Goal: Check status: Check status

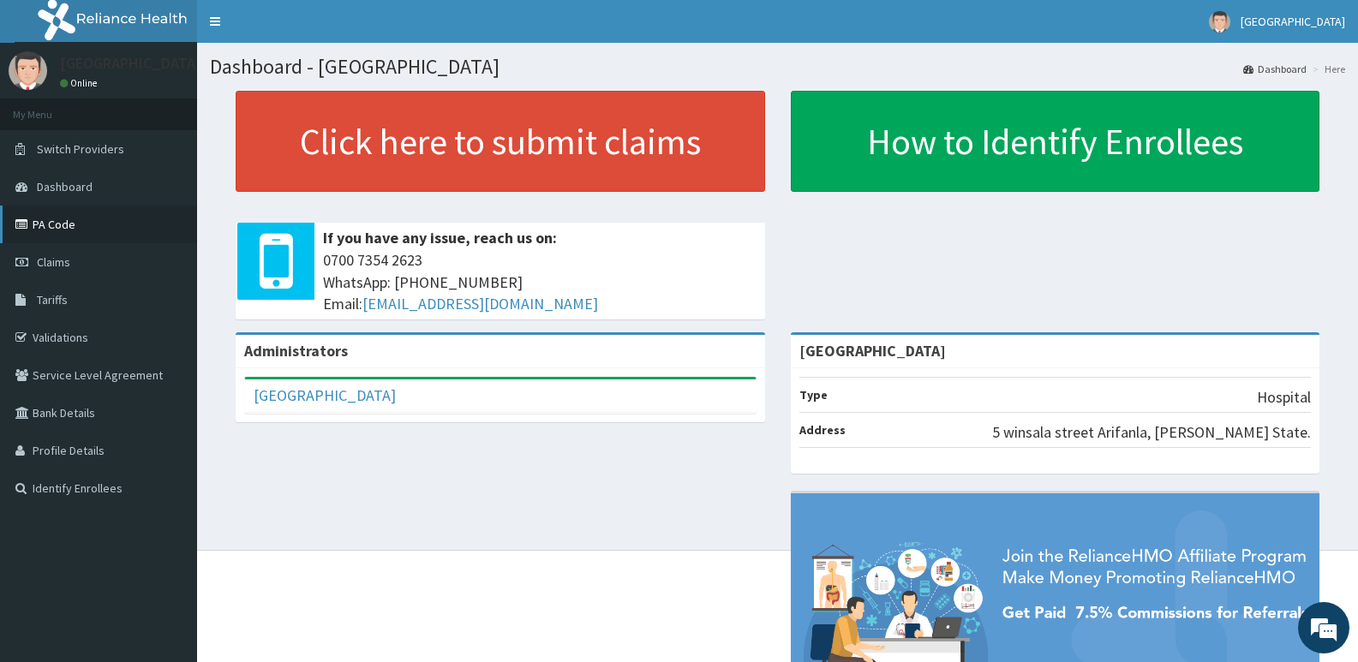
click at [79, 222] on link "PA Code" at bounding box center [98, 225] width 197 height 38
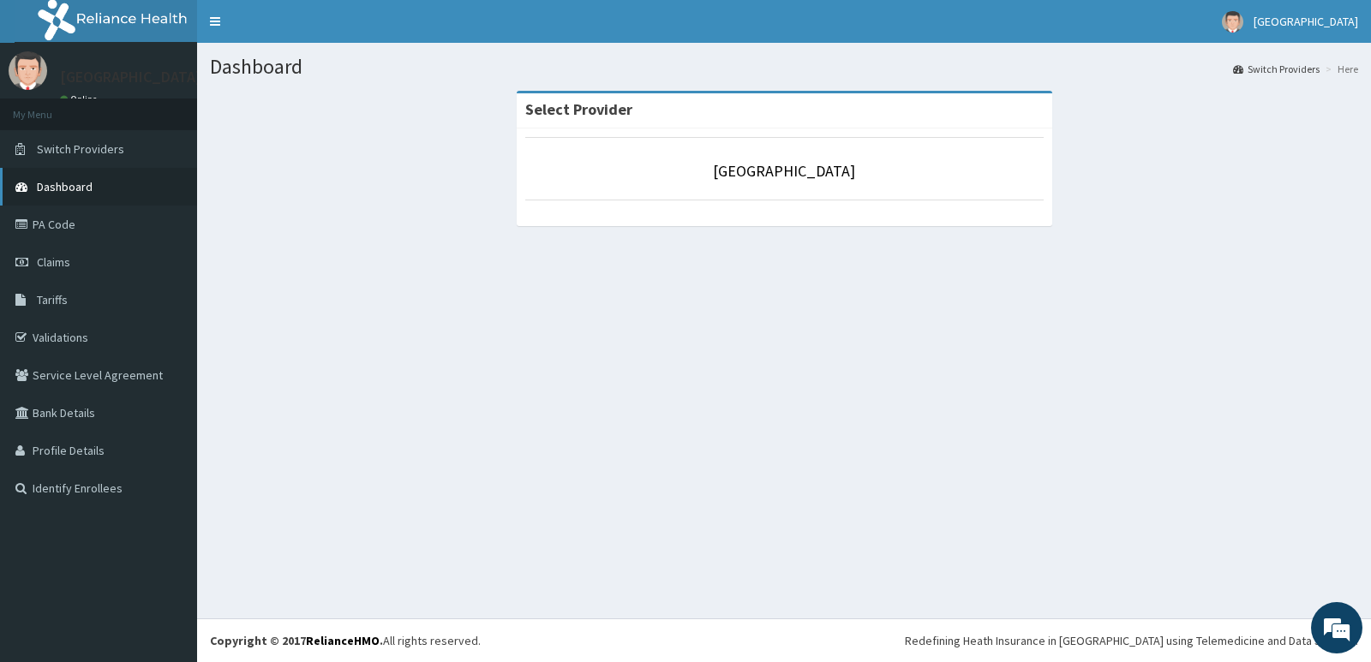
click at [48, 181] on span "Dashboard" at bounding box center [65, 186] width 56 height 15
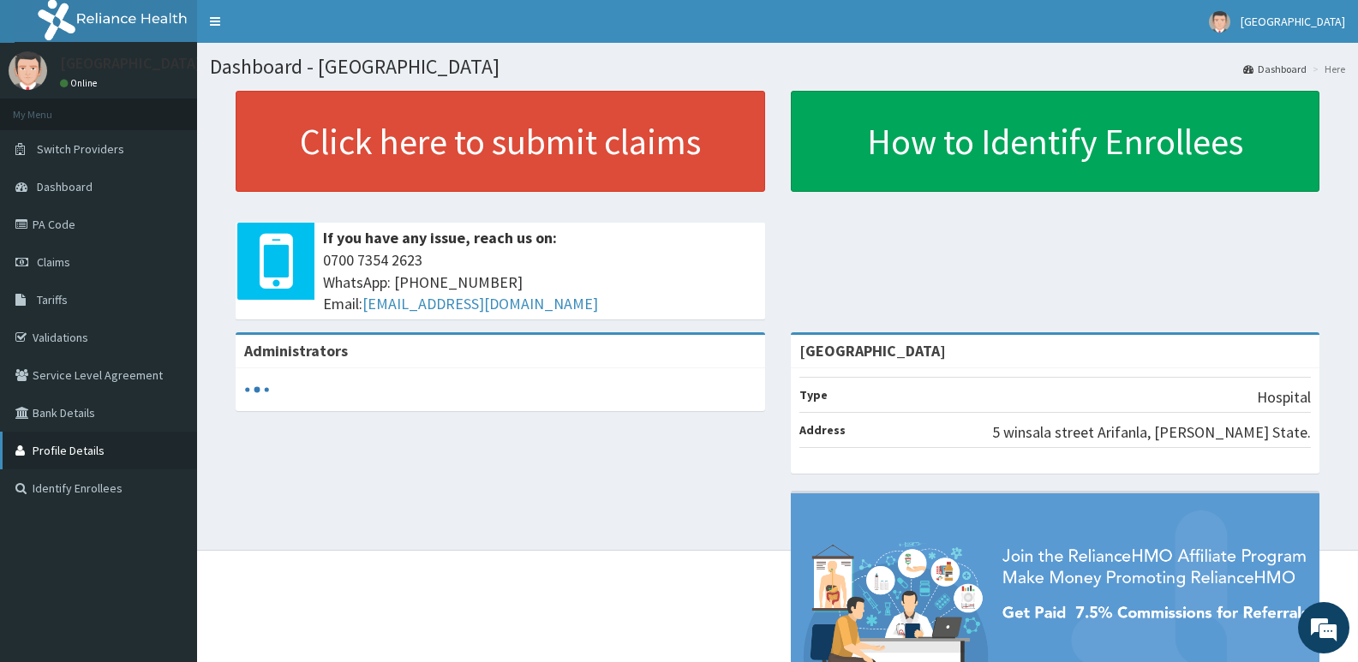
click at [47, 445] on link "Profile Details" at bounding box center [98, 451] width 197 height 38
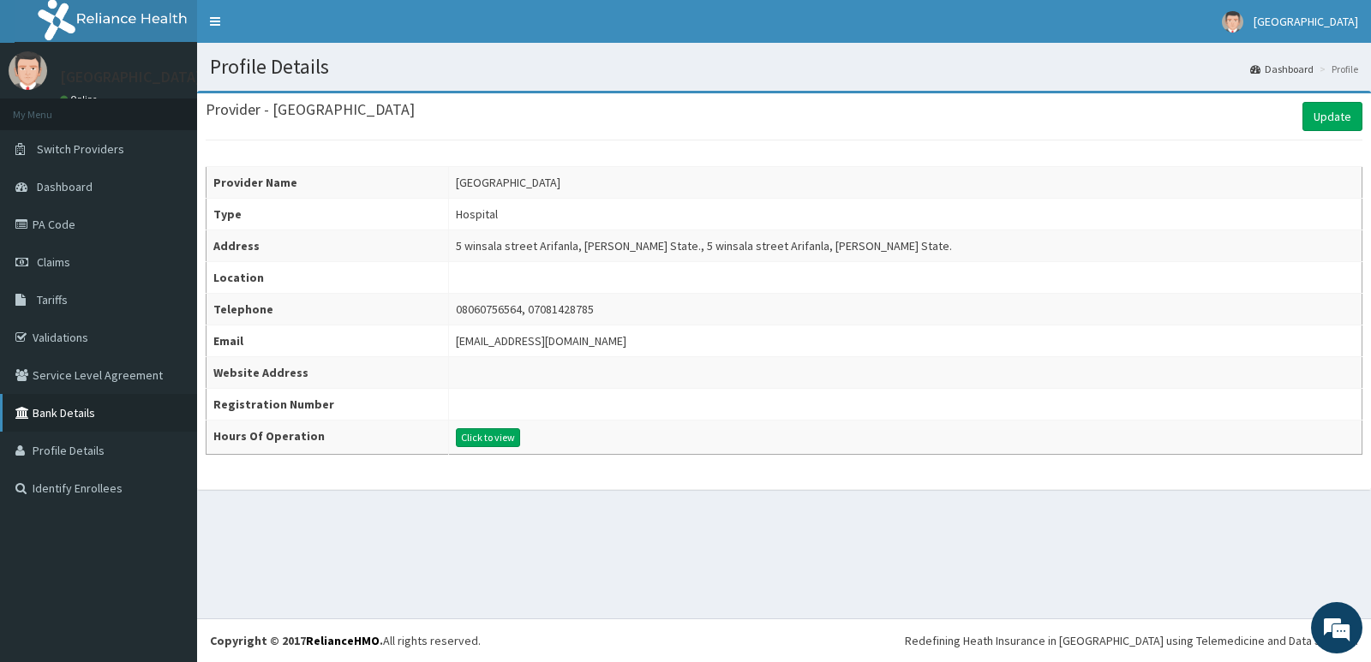
click at [80, 407] on link "Bank Details" at bounding box center [98, 413] width 197 height 38
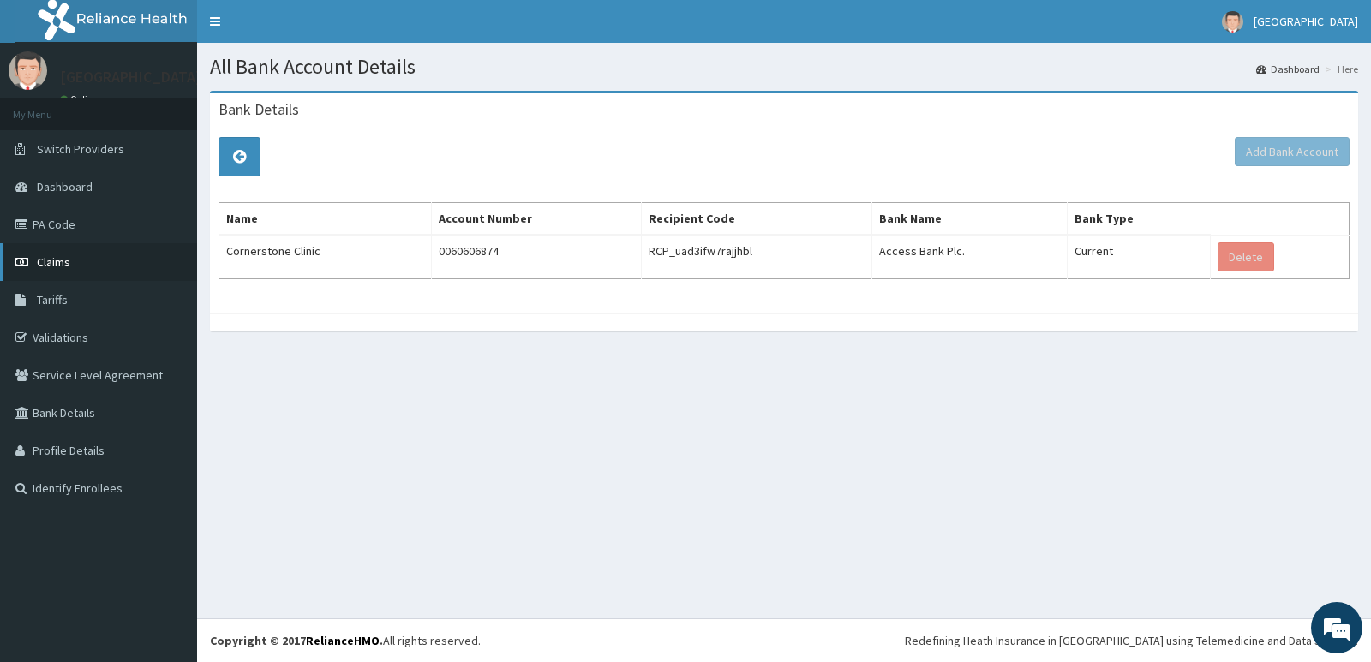
click at [56, 253] on link "Claims" at bounding box center [98, 262] width 197 height 38
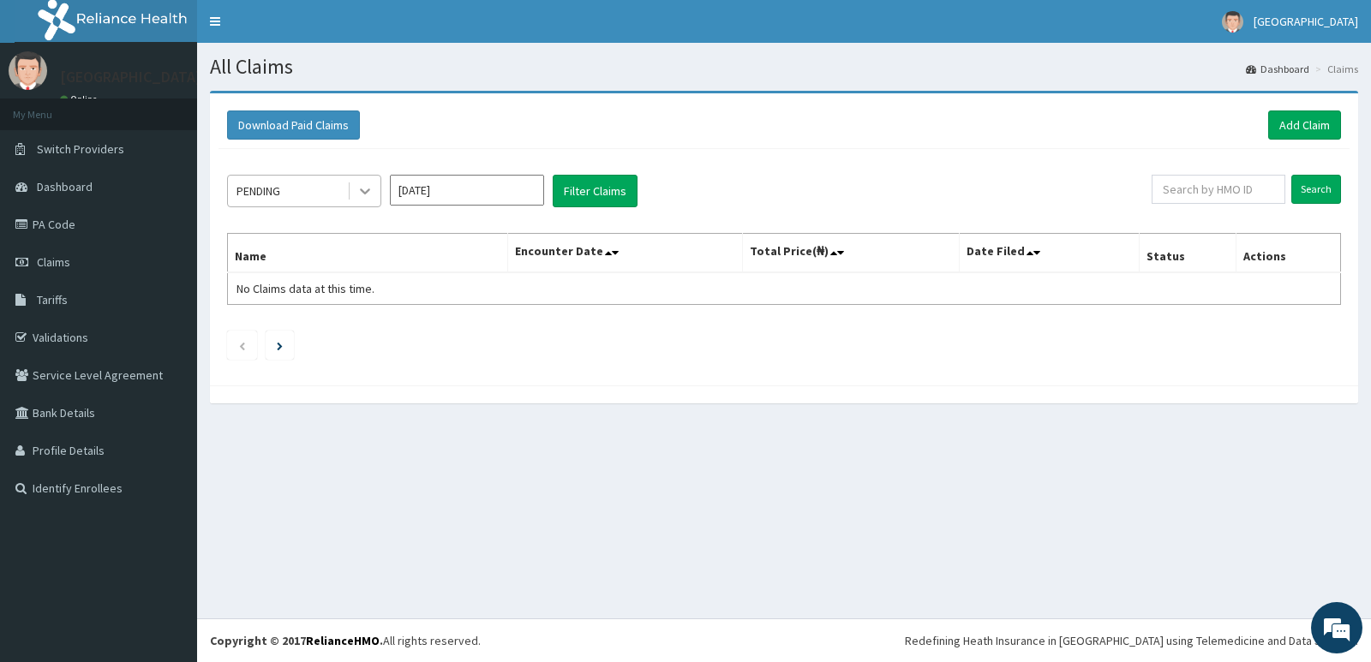
click at [371, 196] on icon at bounding box center [364, 190] width 17 height 17
click at [454, 188] on input "Aug 2025" at bounding box center [467, 190] width 154 height 31
click at [474, 263] on div "Feb" at bounding box center [467, 262] width 34 height 32
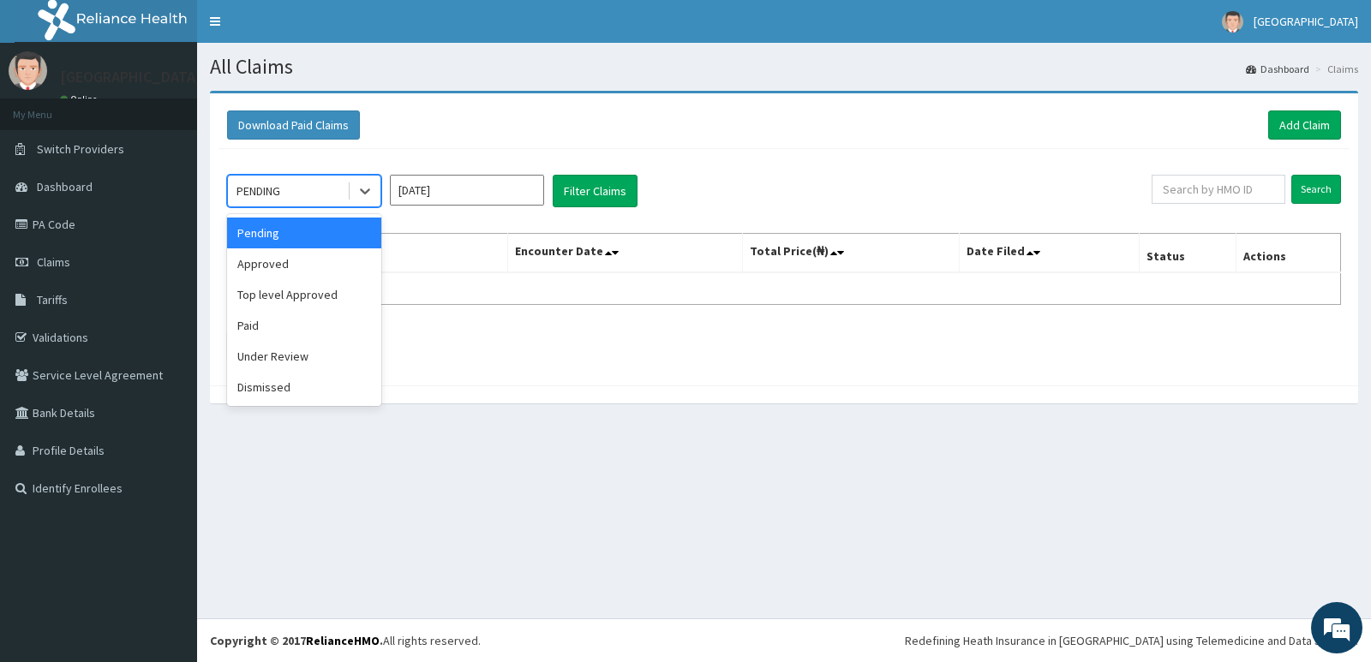
click at [340, 182] on div "PENDING" at bounding box center [287, 190] width 119 height 27
click at [262, 338] on div "Paid" at bounding box center [304, 325] width 154 height 31
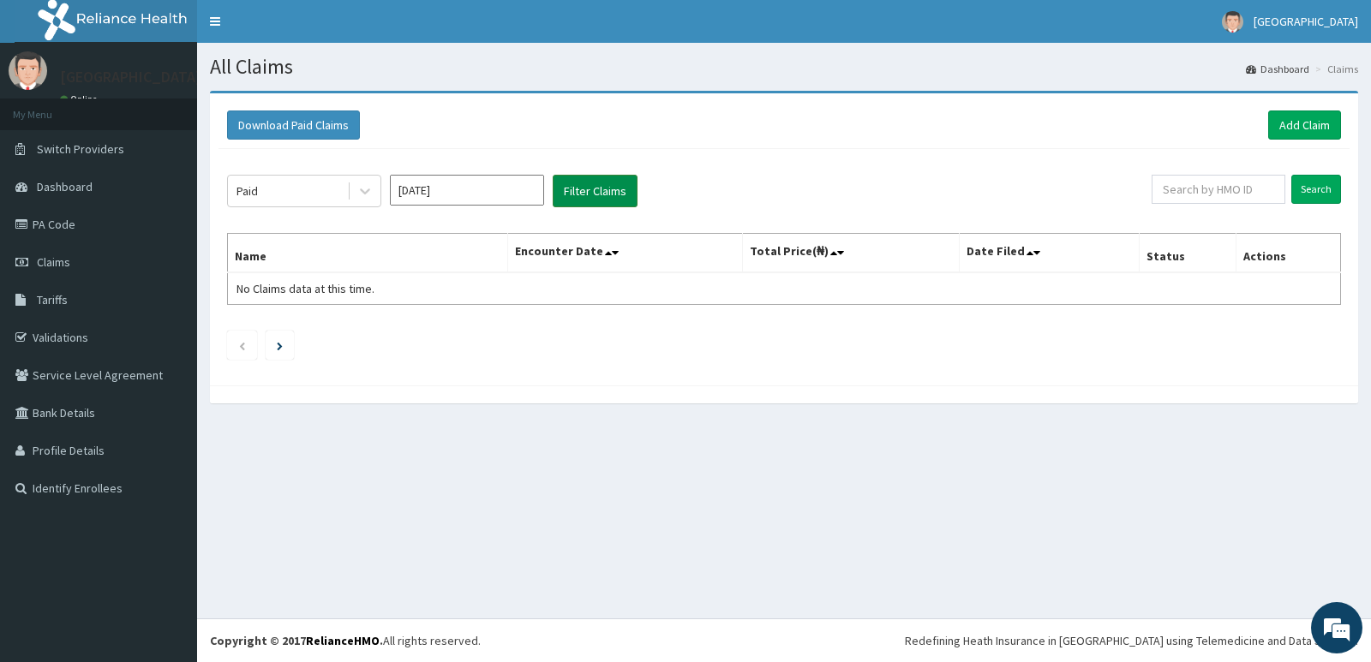
click at [603, 190] on button "Filter Claims" at bounding box center [594, 191] width 85 height 33
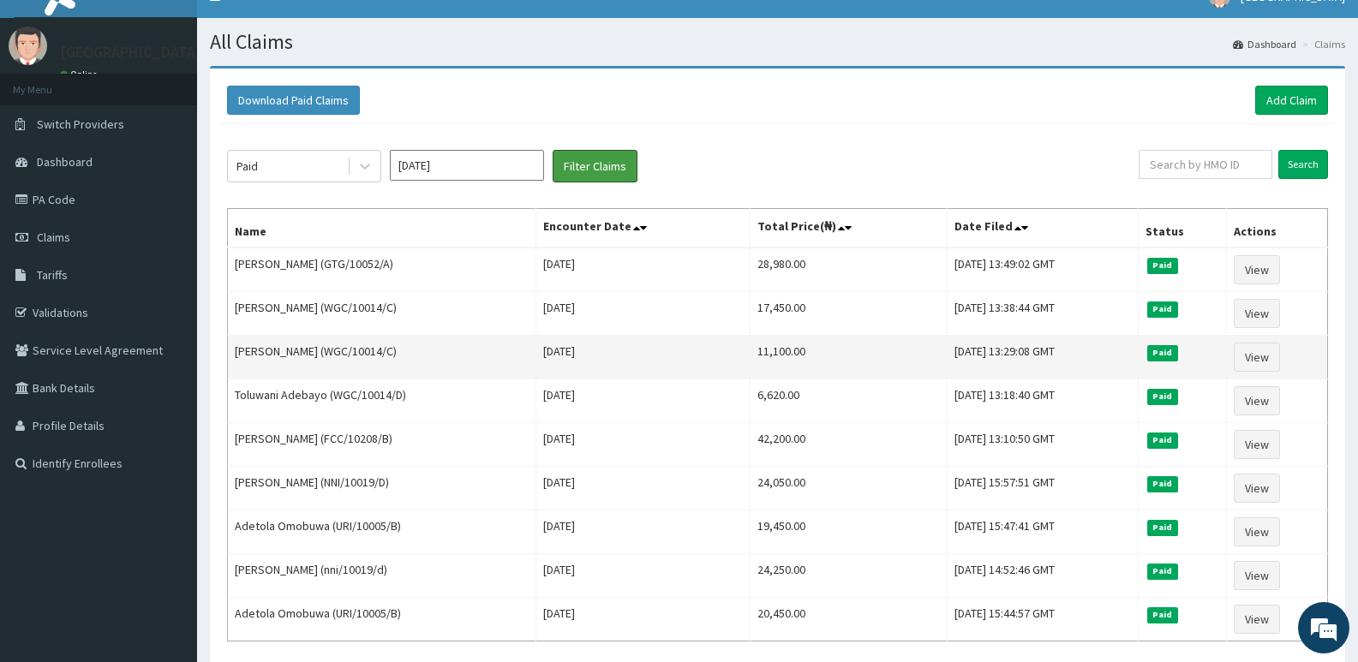
scroll to position [23, 0]
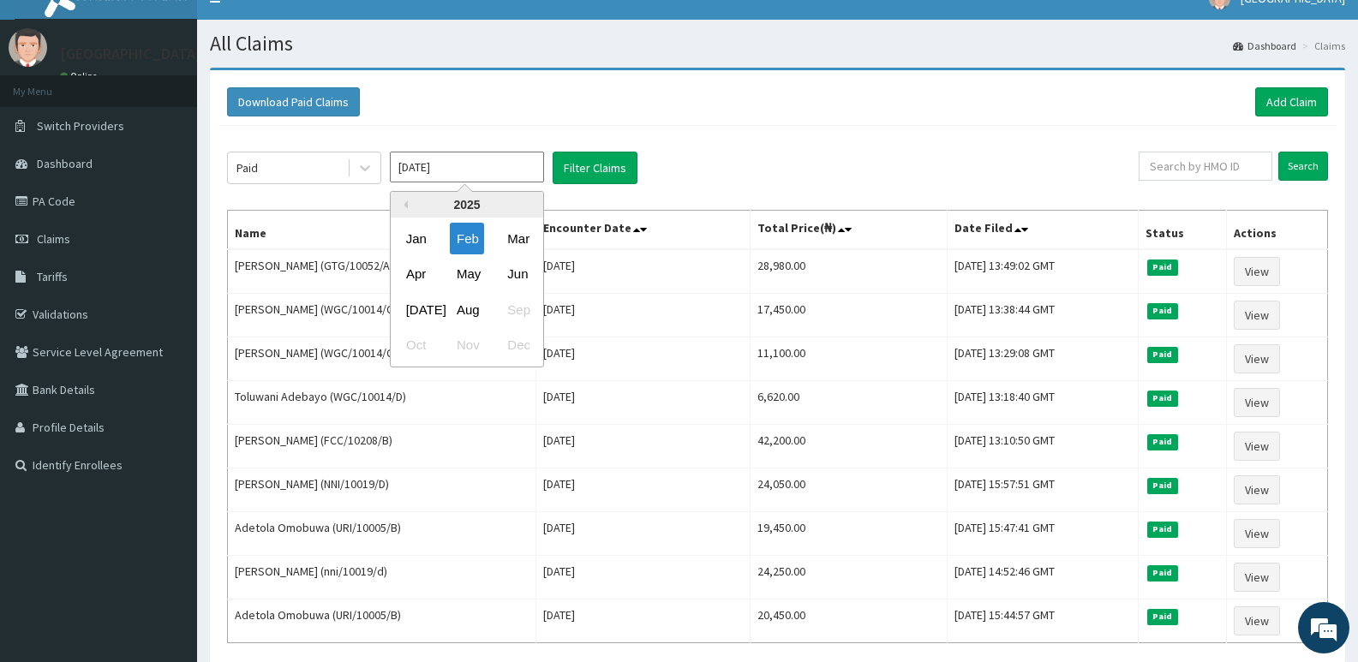
click at [458, 172] on input "Feb 2025" at bounding box center [467, 167] width 154 height 31
click at [517, 236] on div "Mar" at bounding box center [517, 239] width 34 height 32
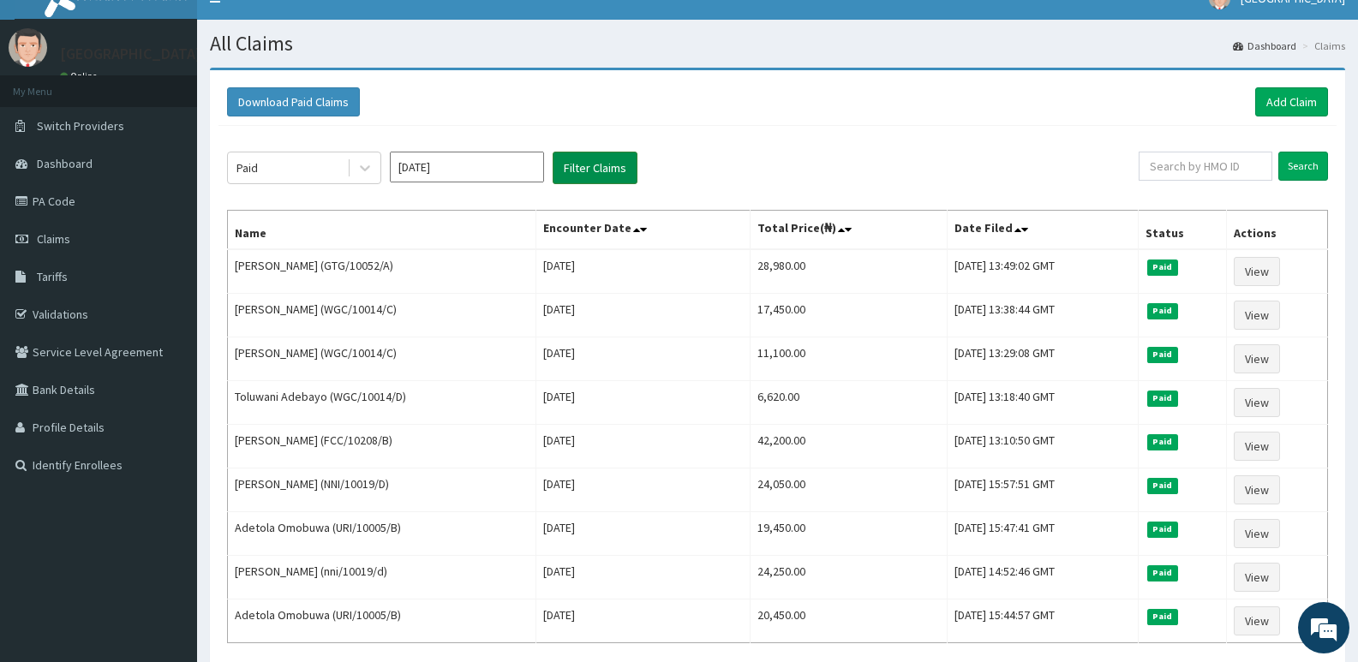
click at [597, 173] on button "Filter Claims" at bounding box center [594, 168] width 85 height 33
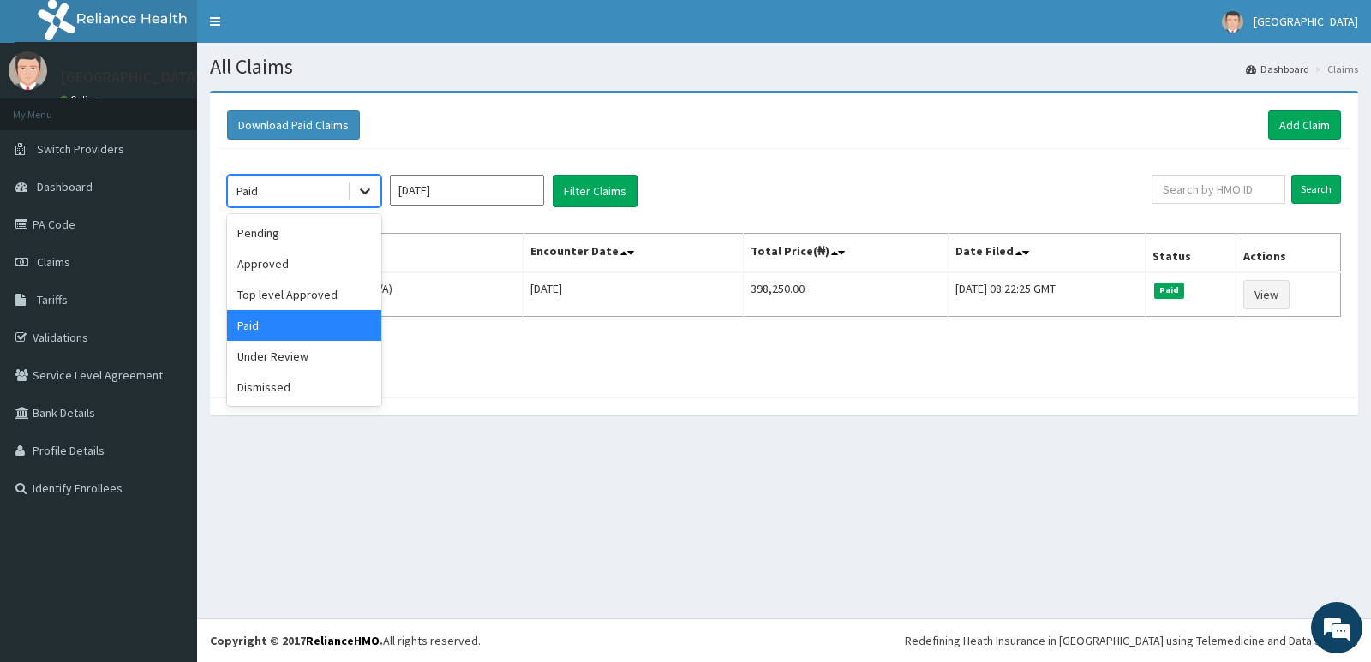
click at [363, 198] on icon at bounding box center [364, 190] width 17 height 17
click at [271, 268] on div "Approved" at bounding box center [304, 263] width 154 height 31
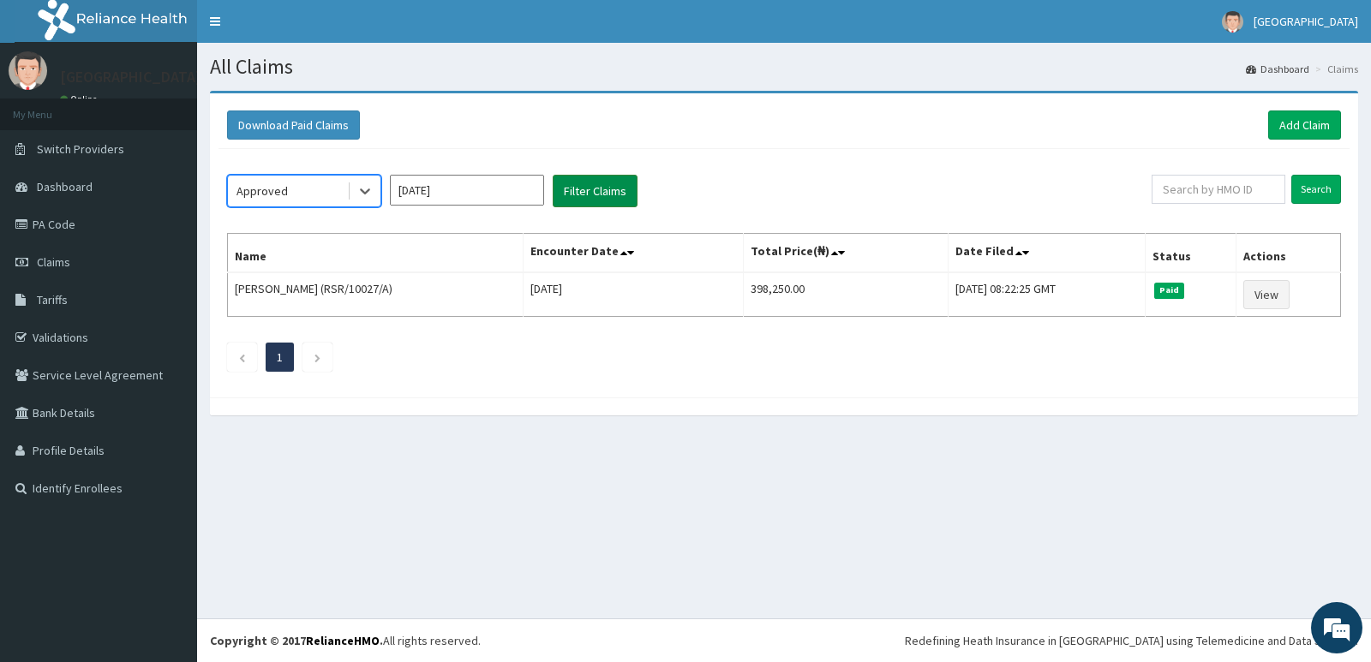
click at [596, 201] on button "Filter Claims" at bounding box center [594, 191] width 85 height 33
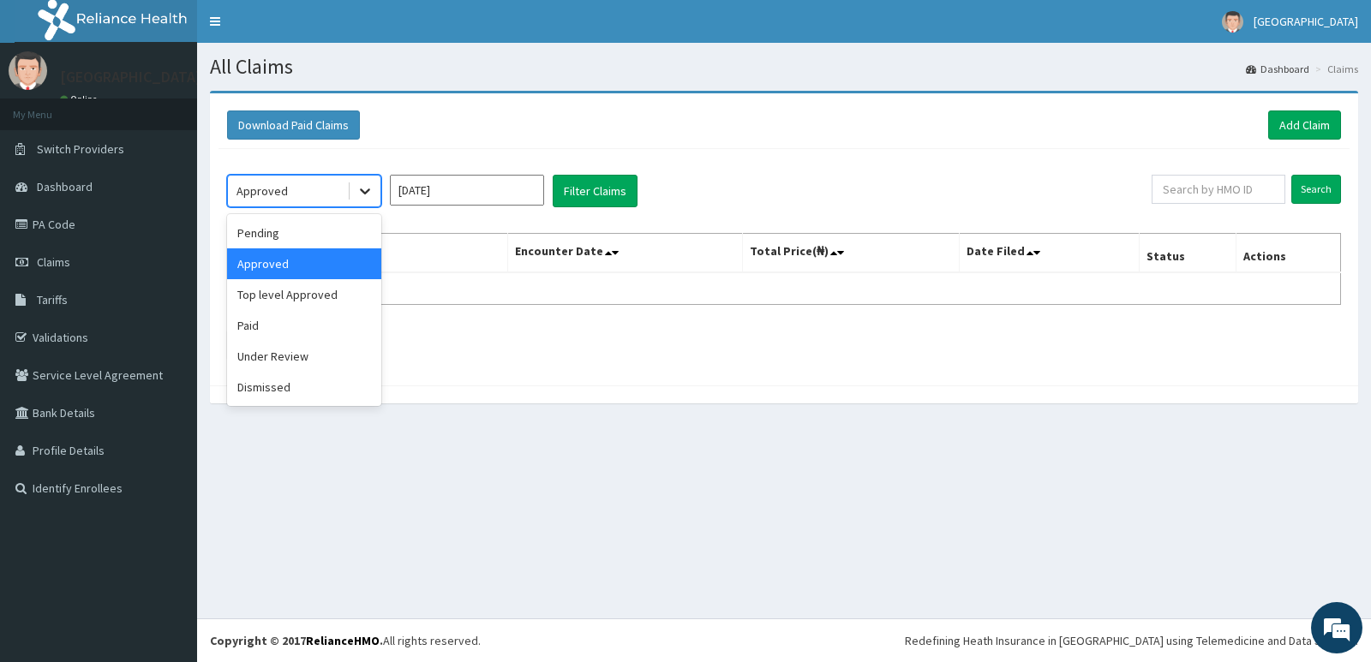
click at [369, 198] on icon at bounding box center [364, 190] width 17 height 17
click at [317, 330] on div "Paid" at bounding box center [304, 325] width 154 height 31
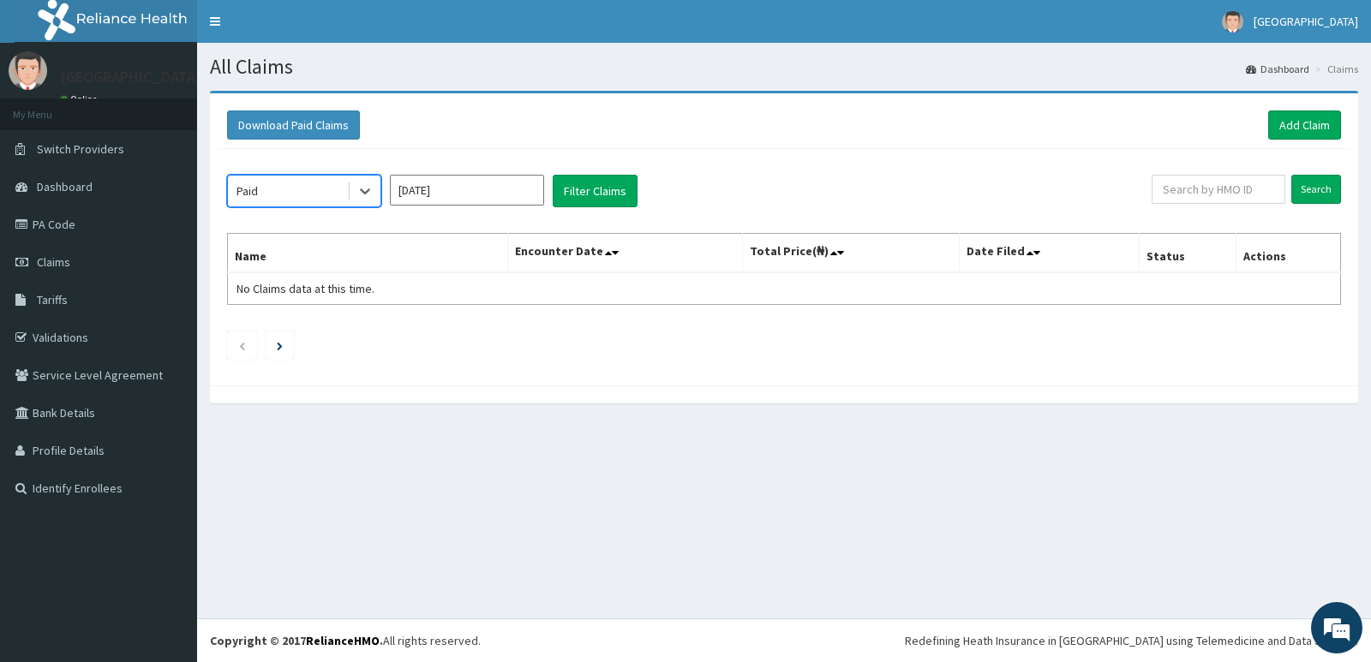
click at [499, 193] on input "Mar 2025" at bounding box center [467, 190] width 154 height 31
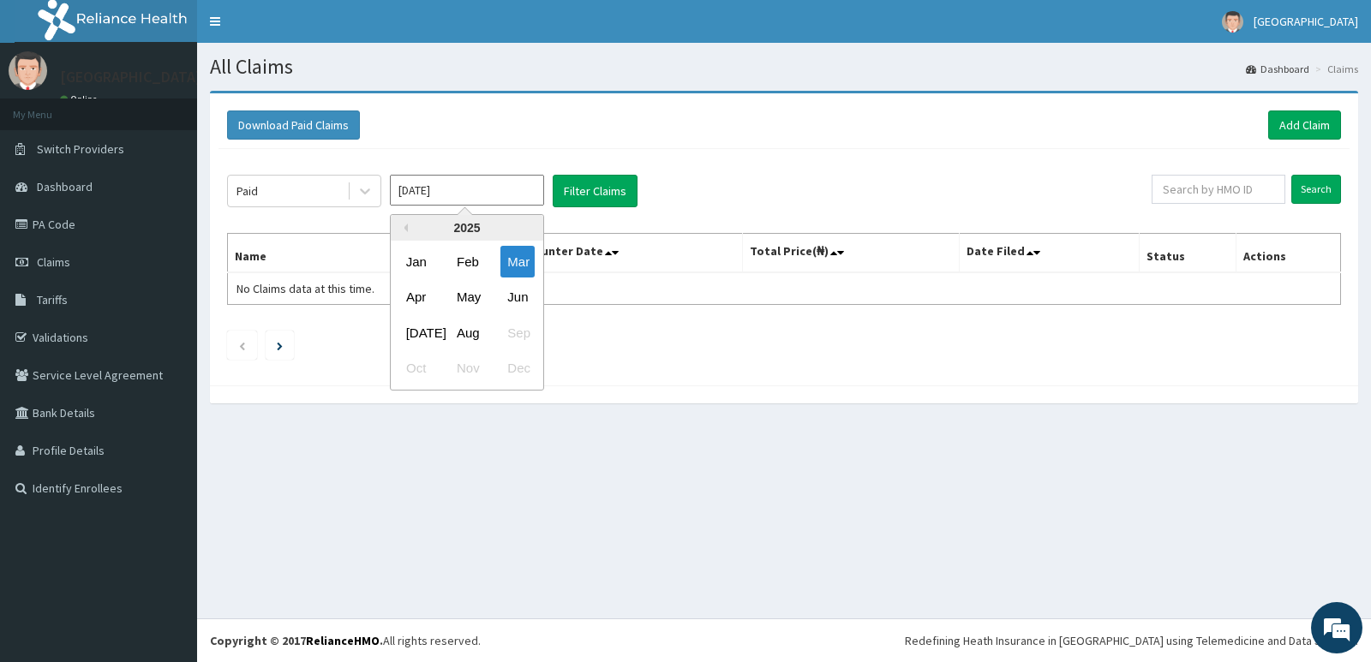
click at [395, 300] on div "Apr May Jun" at bounding box center [467, 297] width 152 height 35
click at [410, 300] on div "Apr" at bounding box center [416, 298] width 34 height 32
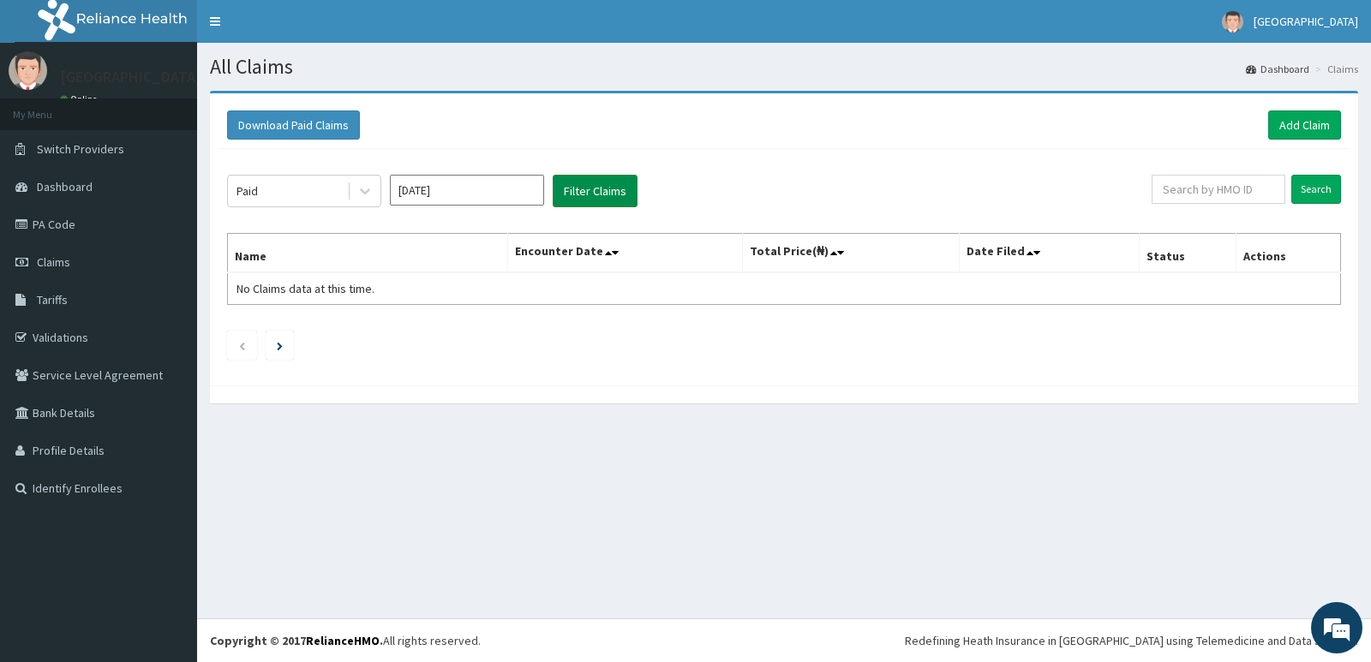
click at [581, 194] on button "Filter Claims" at bounding box center [594, 191] width 85 height 33
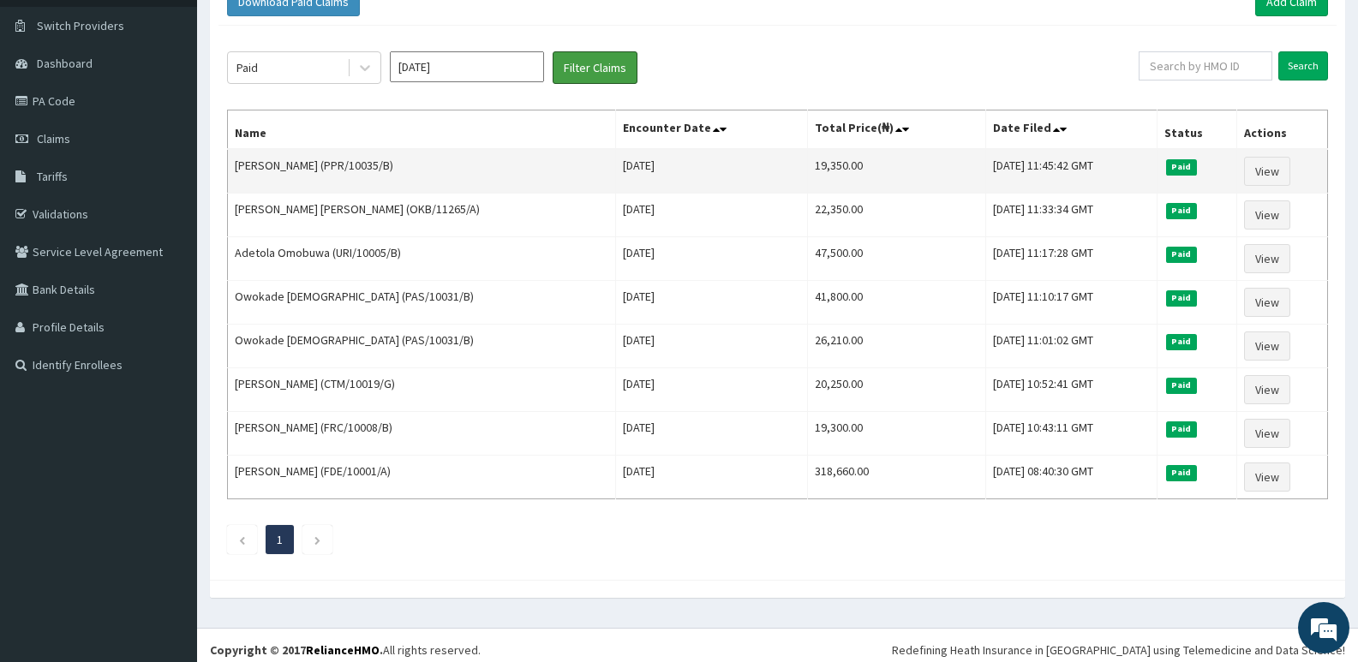
scroll to position [133, 0]
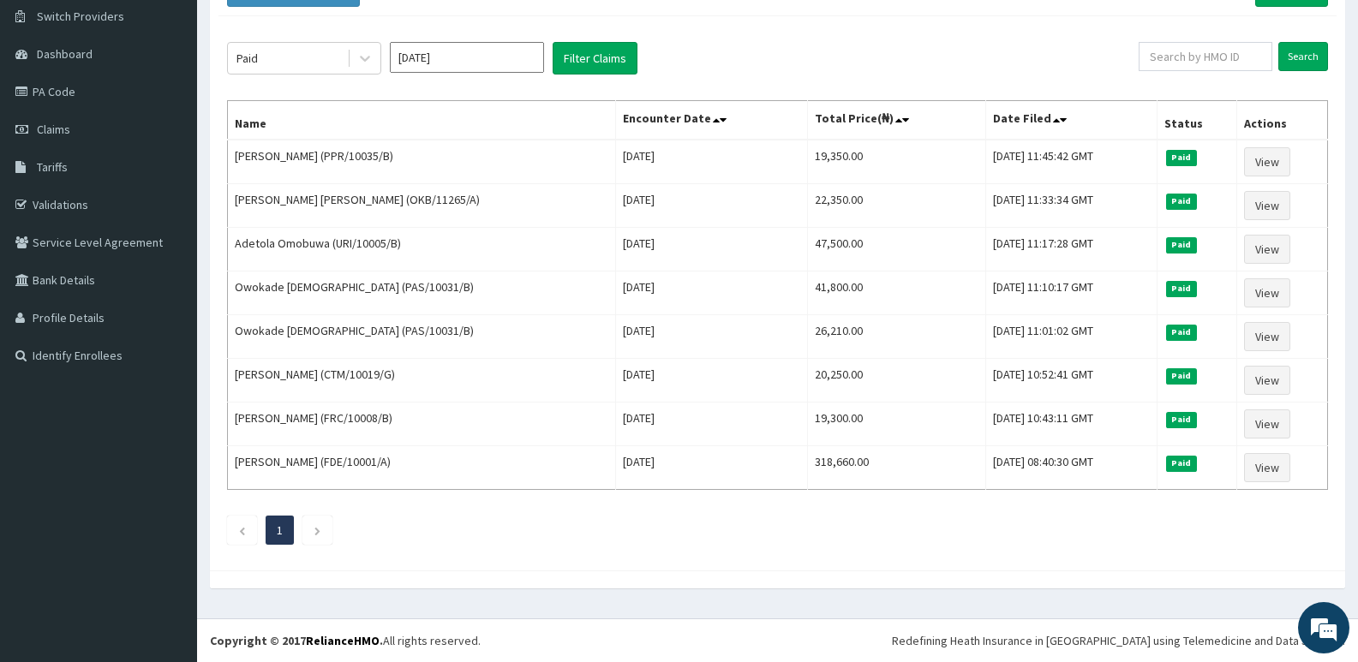
click at [472, 63] on input "Apr 2025" at bounding box center [467, 57] width 154 height 31
click at [463, 158] on div "May" at bounding box center [467, 165] width 34 height 32
click at [601, 63] on button "Filter Claims" at bounding box center [594, 58] width 85 height 33
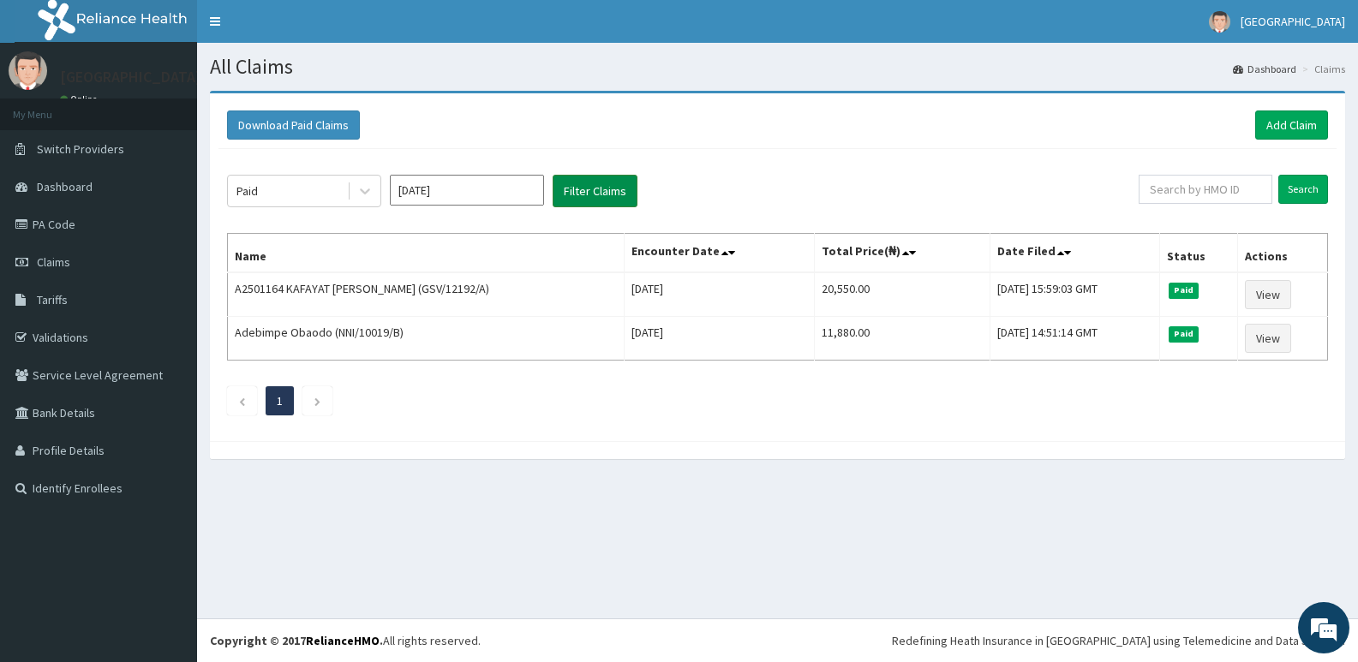
scroll to position [0, 0]
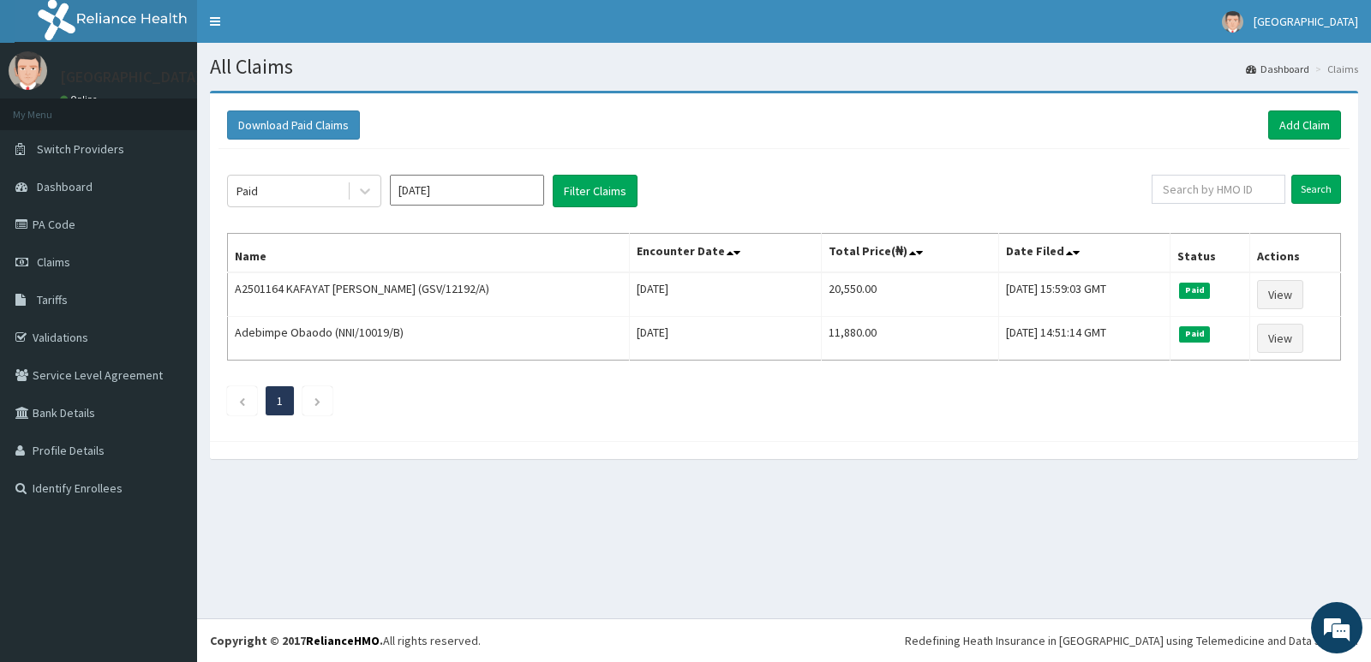
click at [451, 194] on input "May 2025" at bounding box center [467, 190] width 154 height 31
click at [517, 291] on div "Jun" at bounding box center [517, 298] width 34 height 32
type input "Jun 2025"
click at [604, 194] on button "Filter Claims" at bounding box center [594, 191] width 85 height 33
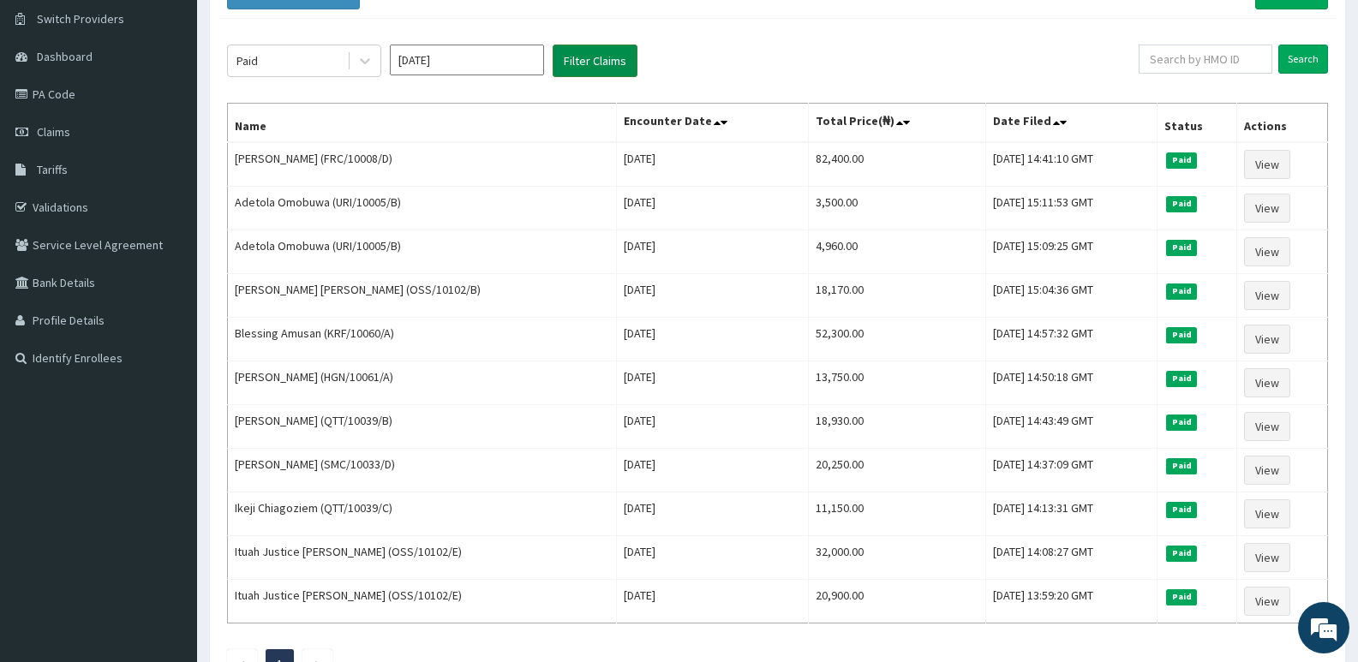
scroll to position [129, 0]
